Goal: Task Accomplishment & Management: Use online tool/utility

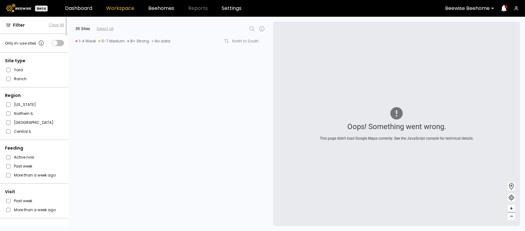
scroll to position [648, 0]
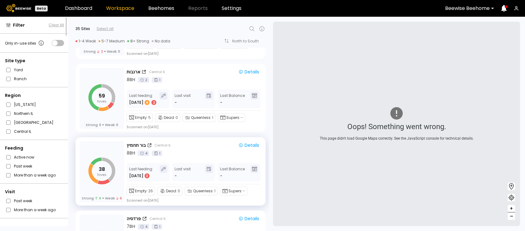
click at [114, 11] on link "Workspace" at bounding box center [120, 8] width 28 height 5
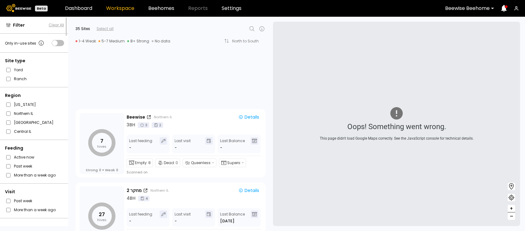
scroll to position [0, 0]
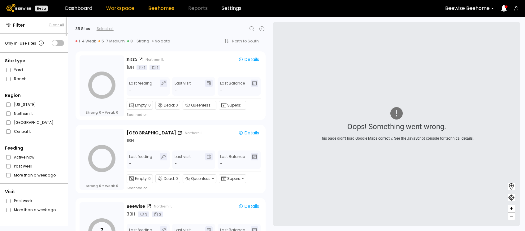
click at [169, 6] on link "Beehomes" at bounding box center [161, 8] width 26 height 5
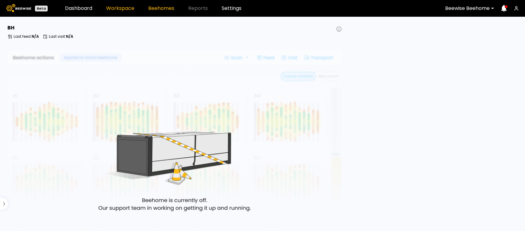
click at [125, 7] on link "Workspace" at bounding box center [120, 8] width 28 height 5
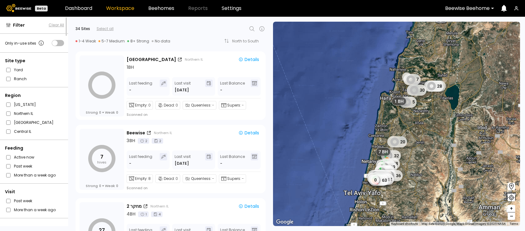
click at [253, 27] on icon at bounding box center [251, 28] width 7 height 7
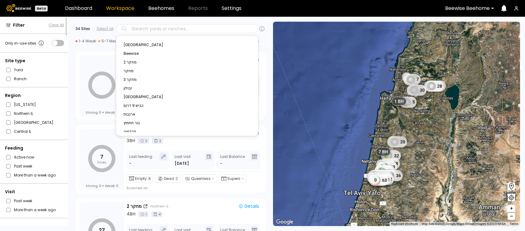
type input "*"
type input "**"
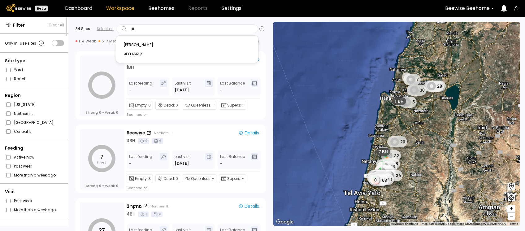
click at [136, 53] on div "קאסם דרום" at bounding box center [187, 54] width 127 height 4
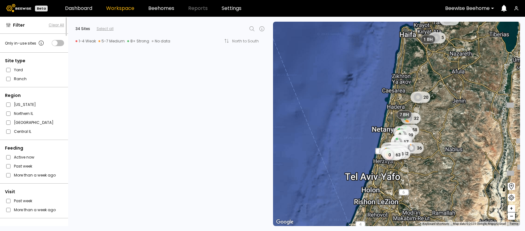
scroll to position [2294, 0]
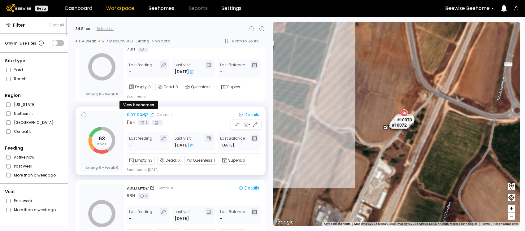
click at [134, 116] on div "קאסם דרום" at bounding box center [137, 115] width 21 height 7
click at [245, 125] on icon "button" at bounding box center [246, 125] width 4 height 4
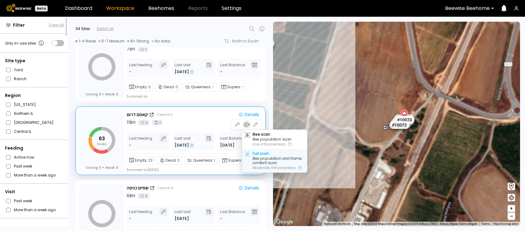
click at [257, 163] on div "Bee population and frame content scan" at bounding box center [279, 160] width 52 height 9
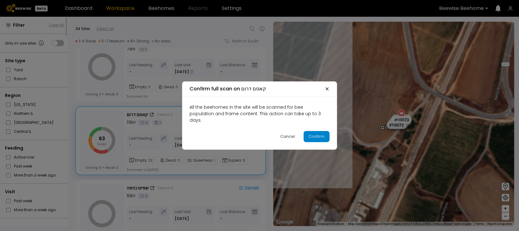
click at [319, 137] on button "Confirm" at bounding box center [317, 136] width 26 height 11
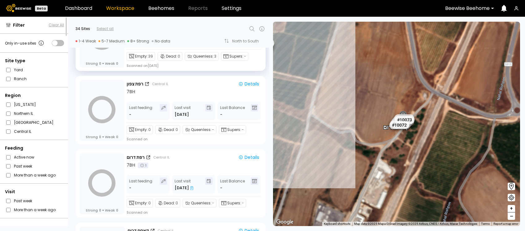
scroll to position [2151, 0]
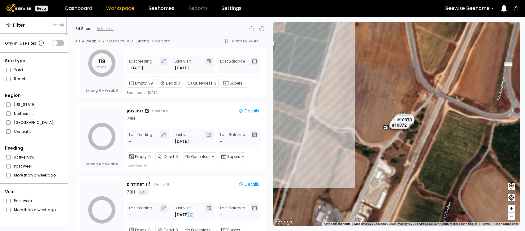
click at [251, 28] on icon at bounding box center [251, 28] width 7 height 7
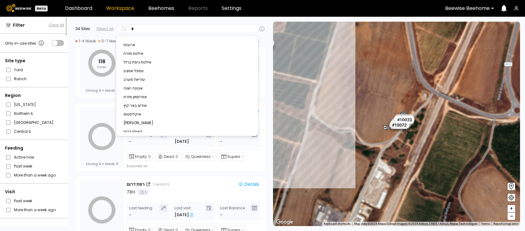
type input "**"
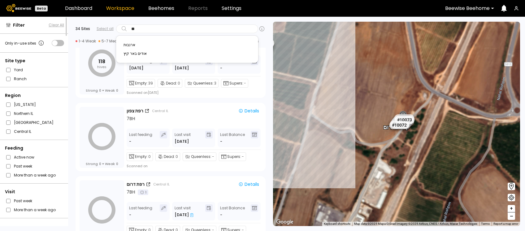
click at [132, 45] on div "ארנבות" at bounding box center [187, 45] width 127 height 4
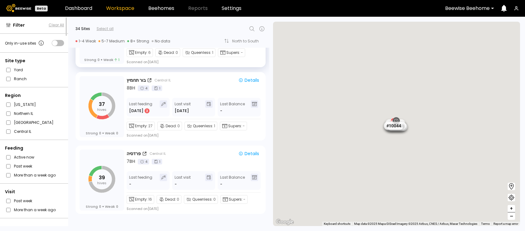
scroll to position [532, 0]
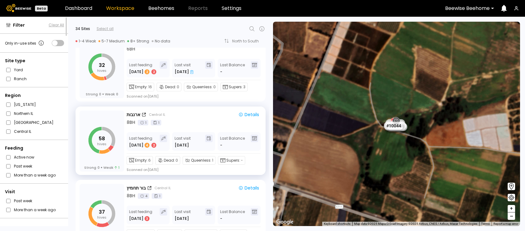
click at [252, 27] on icon at bounding box center [251, 28] width 7 height 7
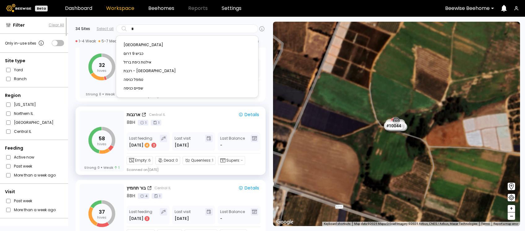
type input "**"
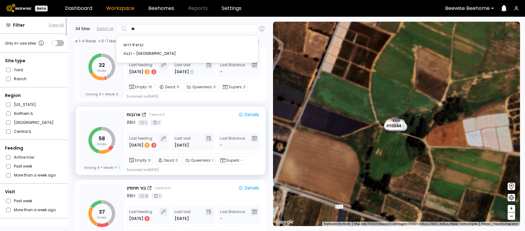
click at [134, 45] on div "כביש 9 דרום" at bounding box center [187, 45] width 127 height 4
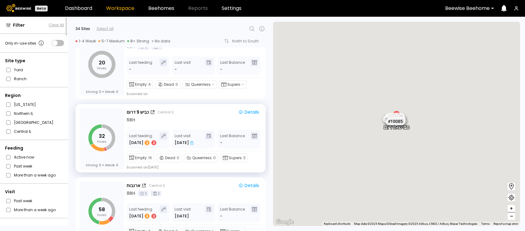
scroll to position [459, 0]
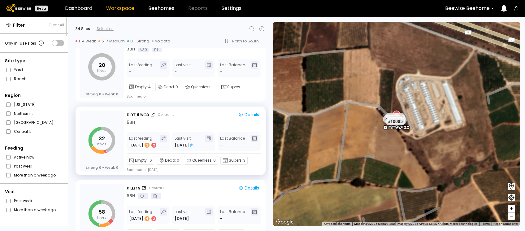
click at [253, 28] on icon at bounding box center [251, 28] width 7 height 7
type input "****"
click at [132, 46] on div "שמשוני דרום" at bounding box center [187, 45] width 127 height 4
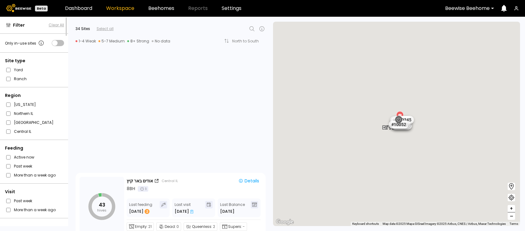
scroll to position [2000, 0]
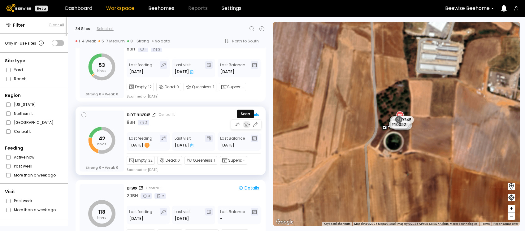
click at [245, 127] on icon "button" at bounding box center [246, 125] width 6 height 6
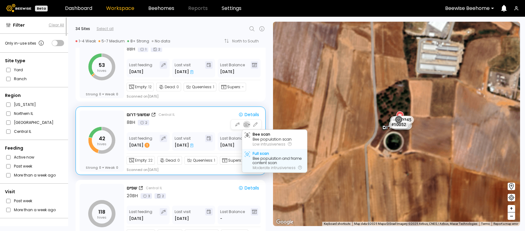
click at [257, 157] on div "Bee population and frame content scan" at bounding box center [279, 160] width 52 height 9
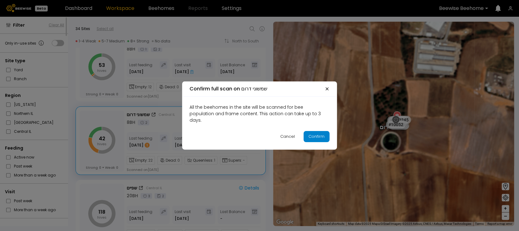
click at [317, 138] on button "Confirm" at bounding box center [317, 136] width 26 height 11
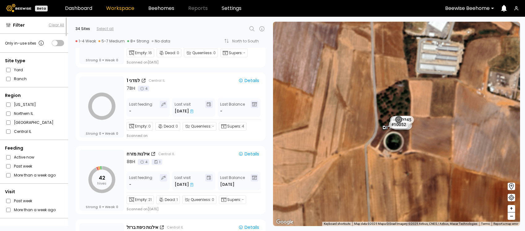
scroll to position [768, 0]
